Goal: Transaction & Acquisition: Purchase product/service

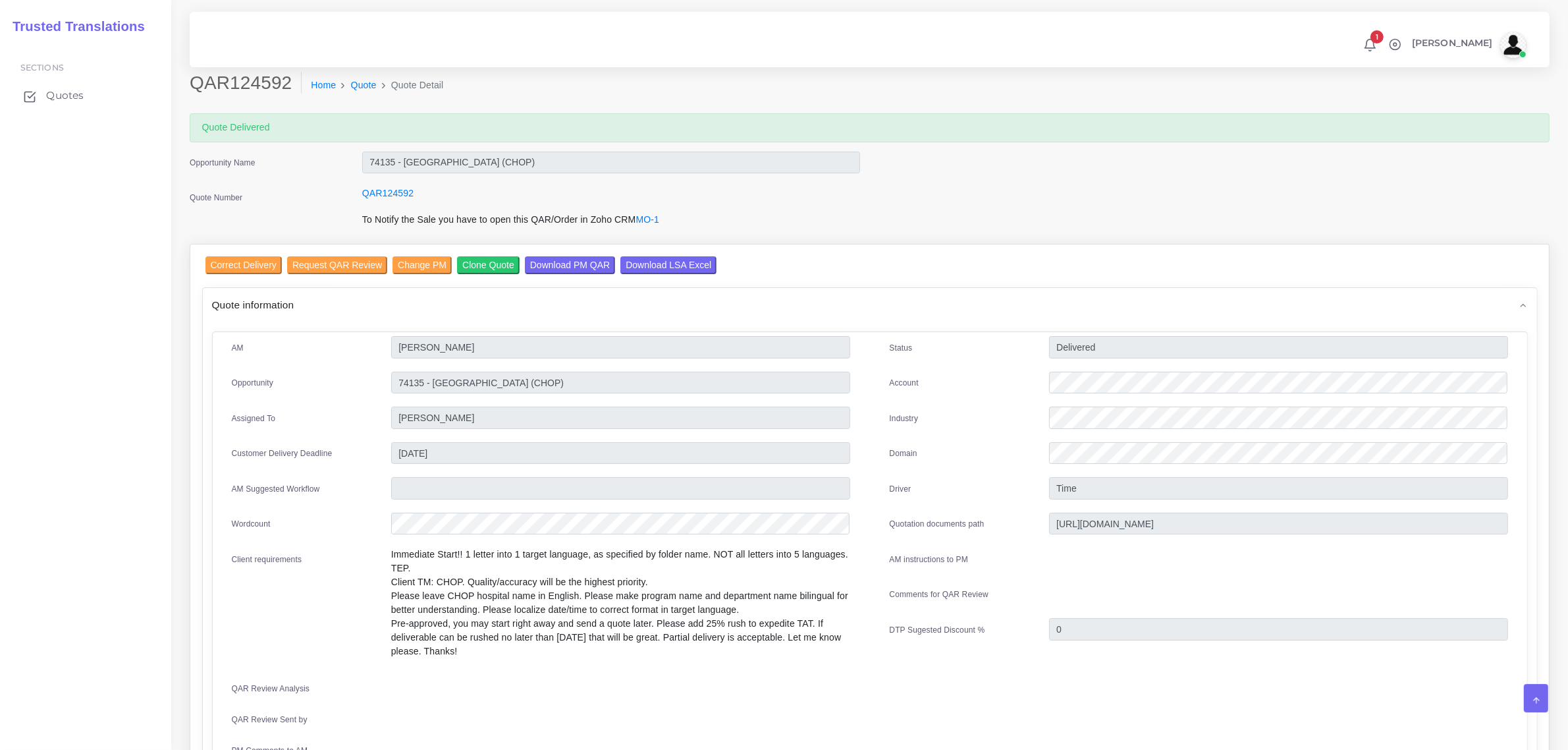
click at [54, 96] on span "Quotes" at bounding box center [65, 95] width 38 height 15
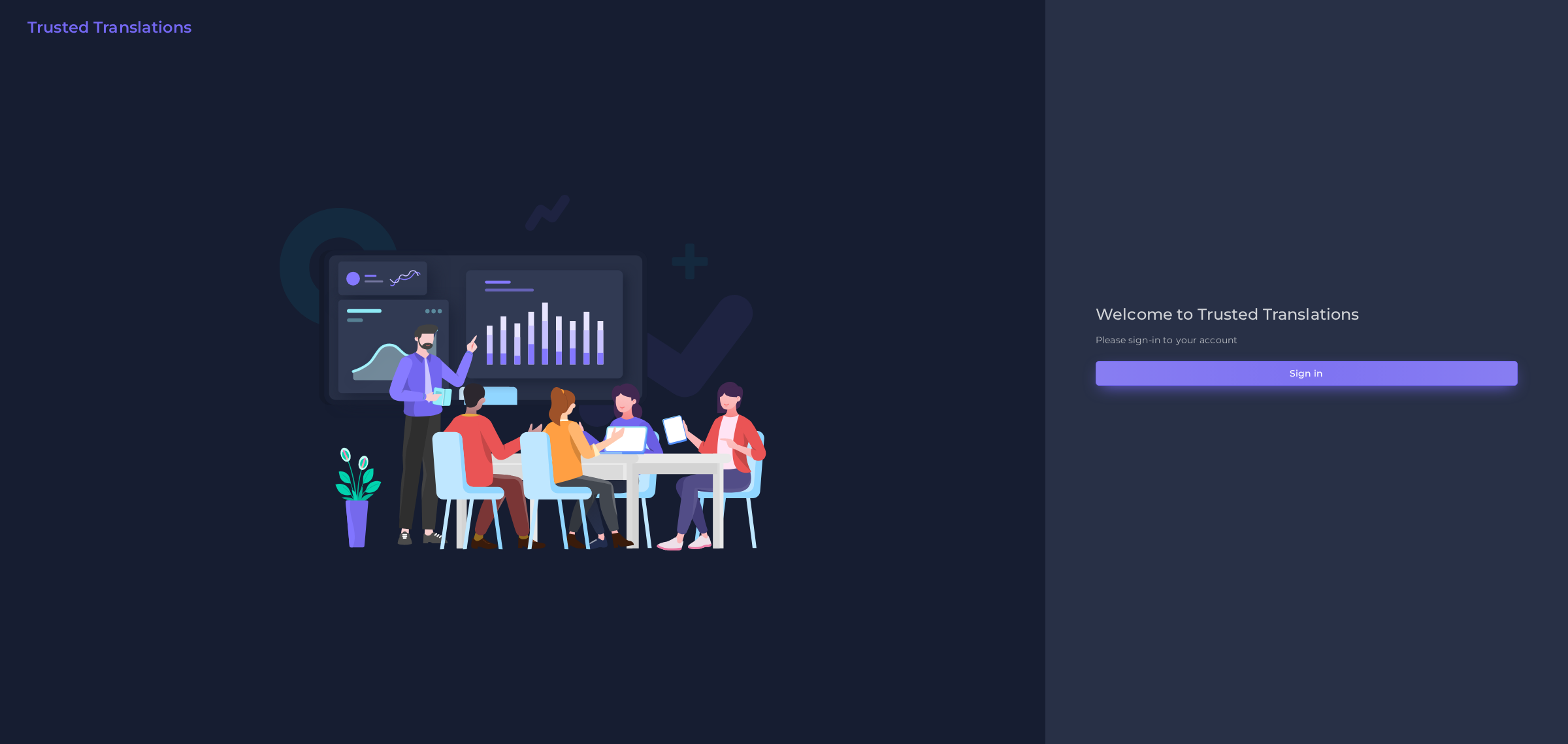
click at [1307, 368] on button "Sign in" at bounding box center [1307, 373] width 422 height 25
click at [1330, 376] on button "Sign in" at bounding box center [1307, 373] width 422 height 25
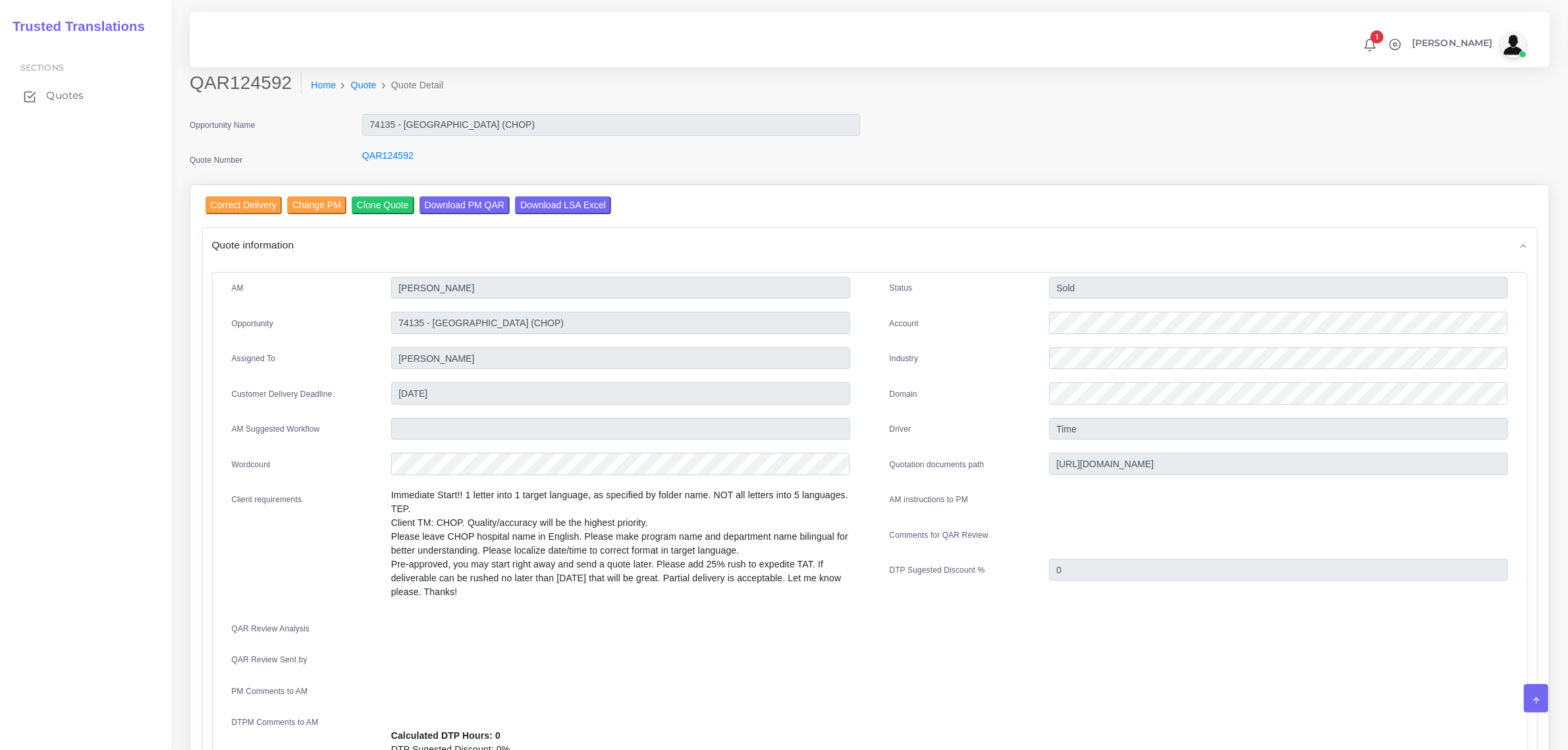
click at [66, 97] on span "Quotes" at bounding box center [65, 95] width 38 height 15
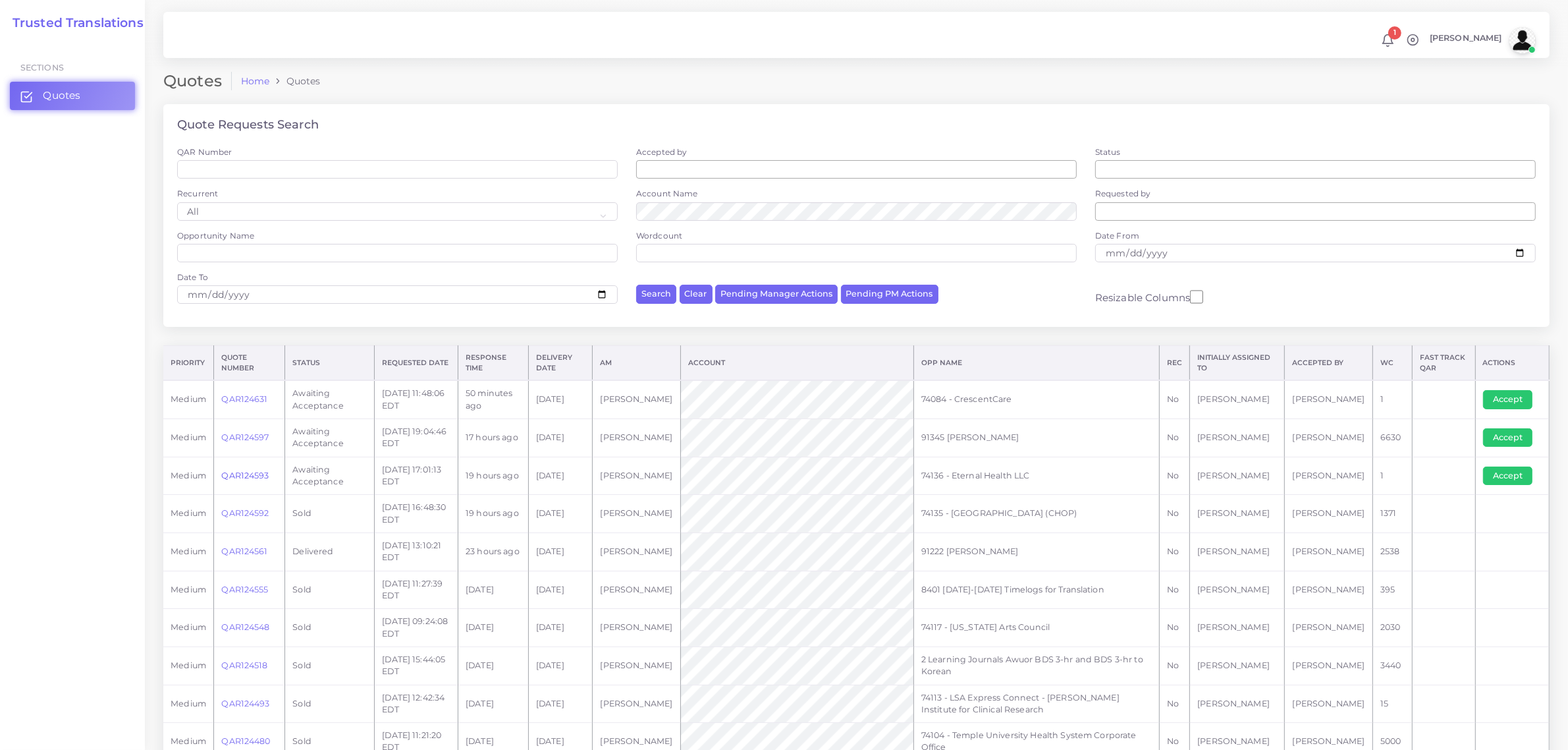
click at [241, 475] on link "QAR124593" at bounding box center [245, 475] width 47 height 10
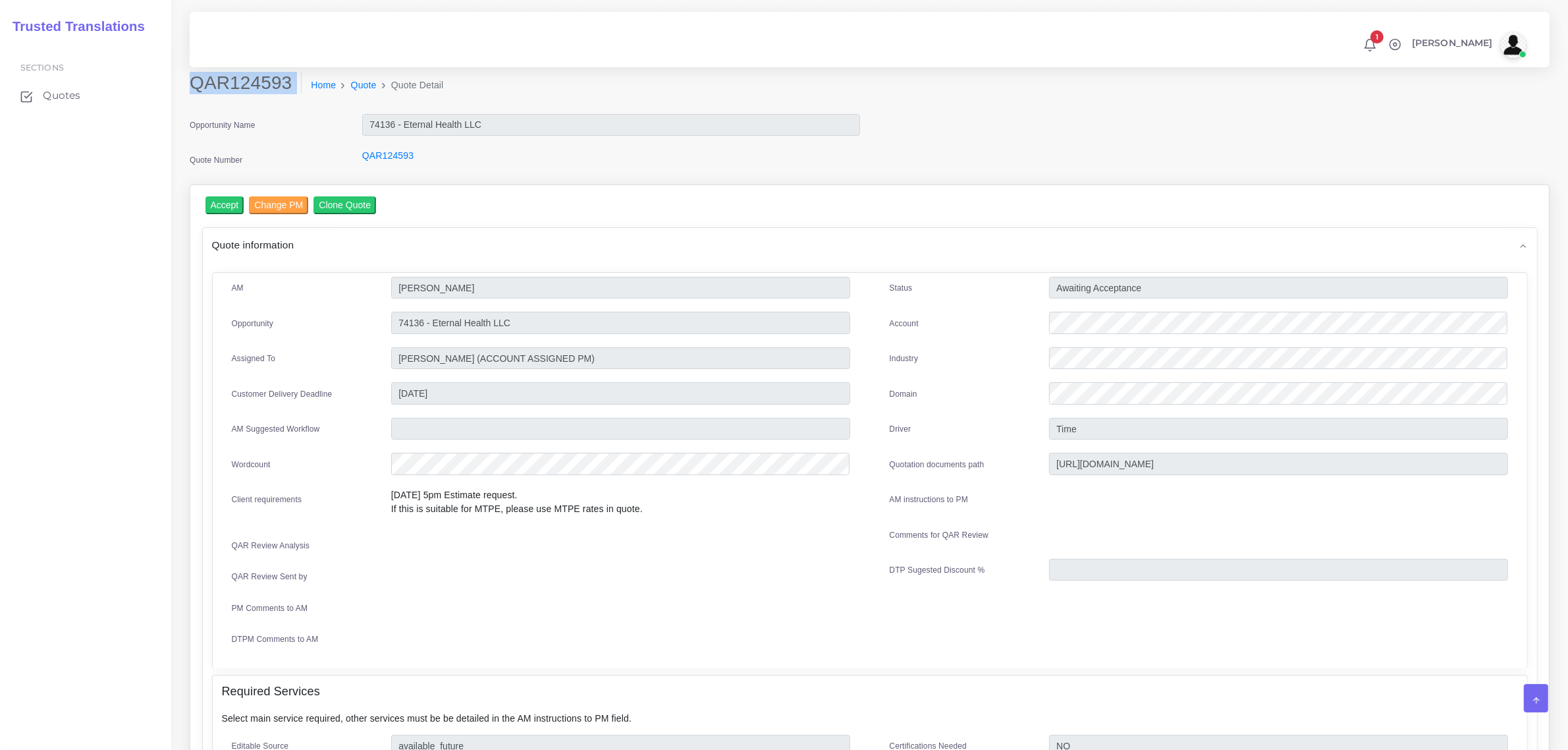
drag, startPoint x: 192, startPoint y: 82, endPoint x: 267, endPoint y: 100, distance: 77.1
click at [267, 100] on div "QAR124593 Home Quote Quote Detail" at bounding box center [697, 90] width 1035 height 37
copy div "QAR124593"
click at [221, 201] on input "Accept" at bounding box center [224, 205] width 39 height 17
